Goal: Task Accomplishment & Management: Manage account settings

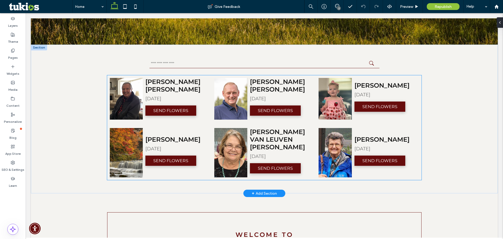
click at [405, 124] on div "[PERSON_NAME] [PERSON_NAME] [DATE] SEND [PERSON_NAME] [PERSON_NAME] [DATE] SEND…" at bounding box center [264, 127] width 315 height 105
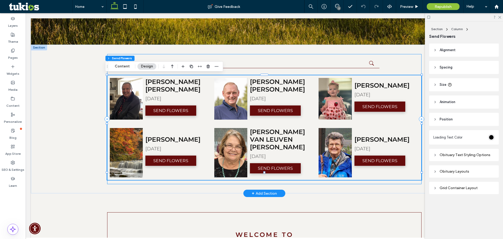
click at [412, 64] on div "[PERSON_NAME] [PERSON_NAME] [DATE] SEND [PERSON_NAME] [PERSON_NAME] [DATE] SEND…" at bounding box center [264, 119] width 315 height 130
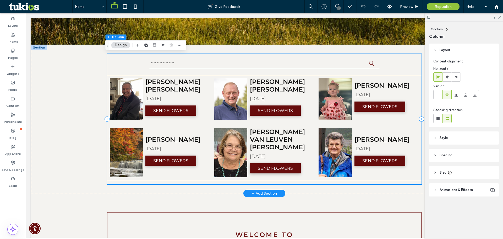
click at [308, 171] on div "[PERSON_NAME] [PERSON_NAME] [DATE] SEND [PERSON_NAME] [PERSON_NAME] [DATE] SEND…" at bounding box center [264, 127] width 315 height 105
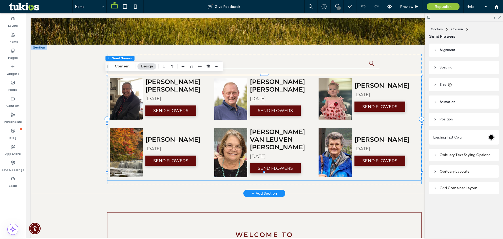
click at [203, 83] on h4 "[PERSON_NAME] [PERSON_NAME]" at bounding box center [178, 85] width 64 height 15
click at [238, 69] on div "[PERSON_NAME] [PERSON_NAME] [DATE] SEND [PERSON_NAME] [PERSON_NAME] [DATE] SEND…" at bounding box center [264, 119] width 315 height 130
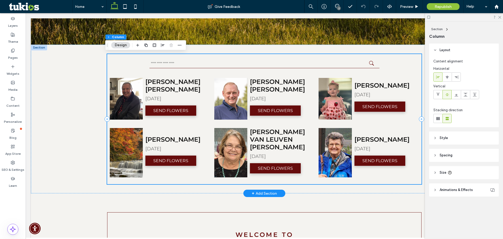
click at [411, 82] on div "[PERSON_NAME] [DATE] SEND FLOWERS" at bounding box center [385, 99] width 66 height 34
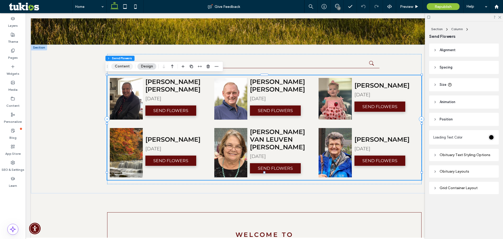
click at [121, 68] on button "Content" at bounding box center [122, 66] width 22 height 6
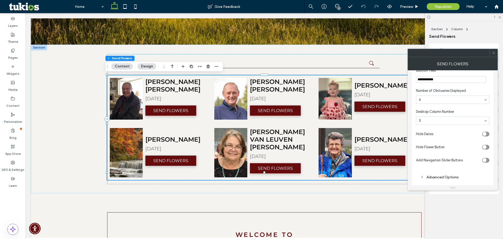
scroll to position [18, 0]
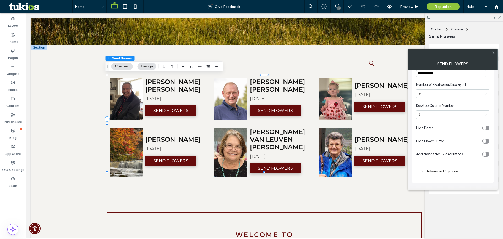
click at [430, 170] on div "Advanced Options" at bounding box center [453, 171] width 65 height 4
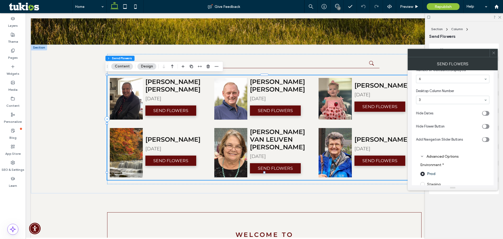
scroll to position [67, 0]
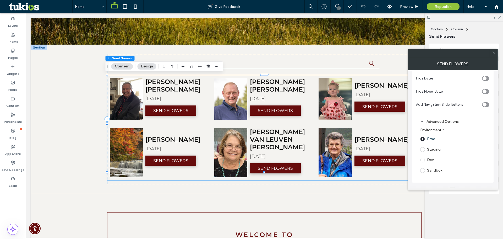
click at [485, 104] on icon "toggle" at bounding box center [485, 105] width 2 height 2
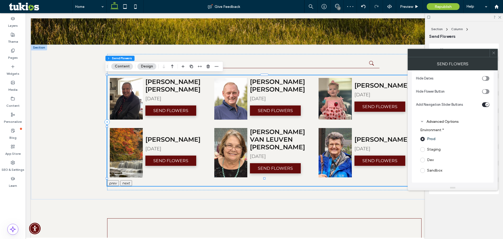
click at [493, 53] on icon at bounding box center [494, 53] width 4 height 4
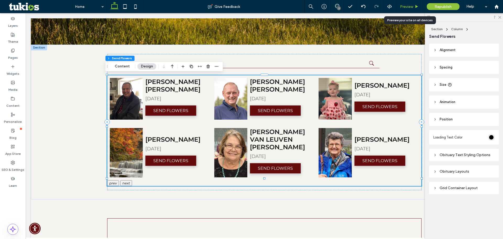
drag, startPoint x: 414, startPoint y: 6, endPoint x: 159, endPoint y: 155, distance: 295.8
click at [414, 6] on div "Preview" at bounding box center [409, 6] width 26 height 4
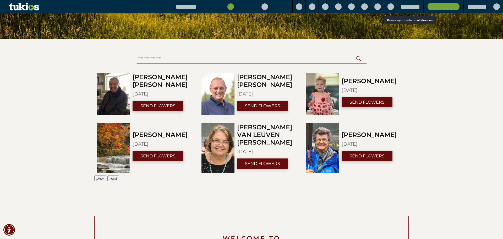
scroll to position [237, 0]
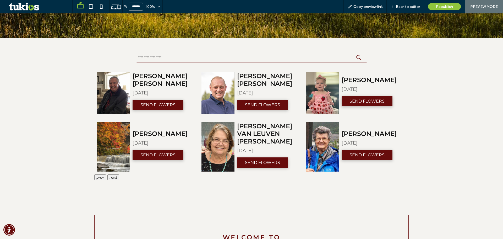
click at [114, 175] on icon "next" at bounding box center [114, 177] width 8 height 4
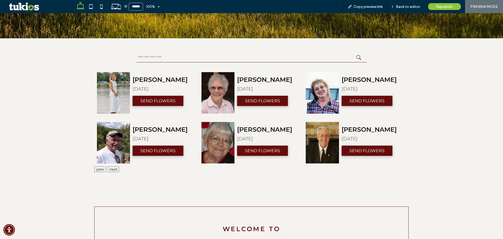
click at [110, 171] on icon "next" at bounding box center [114, 169] width 8 height 4
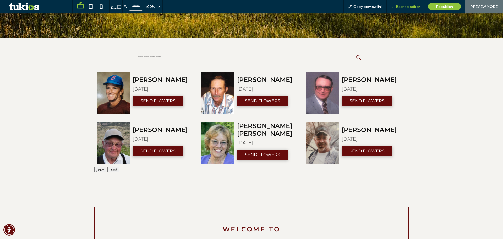
click at [400, 9] on div "Back to editor" at bounding box center [405, 6] width 37 height 13
click at [409, 6] on span "Back to editor" at bounding box center [408, 6] width 24 height 4
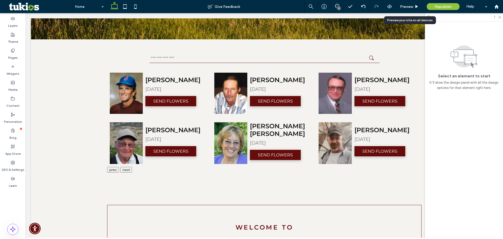
scroll to position [241, 0]
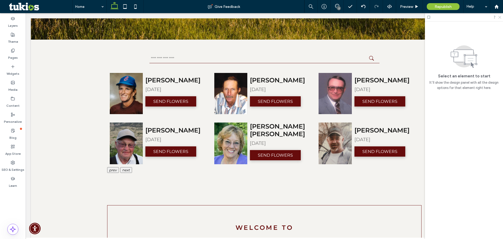
click at [500, 15] on icon at bounding box center [499, 16] width 3 height 3
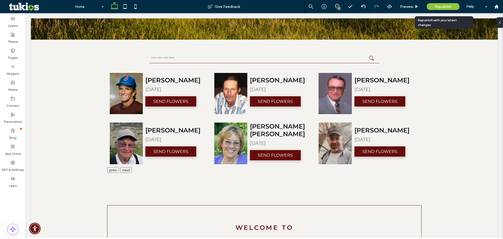
click at [441, 6] on span "Republish" at bounding box center [443, 6] width 17 height 4
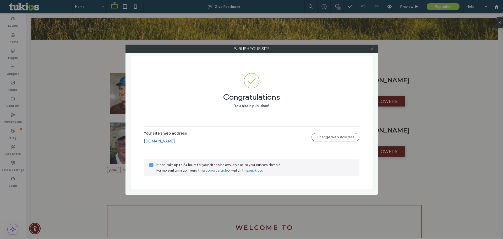
click at [372, 49] on icon at bounding box center [373, 49] width 4 height 4
